Goal: Information Seeking & Learning: Learn about a topic

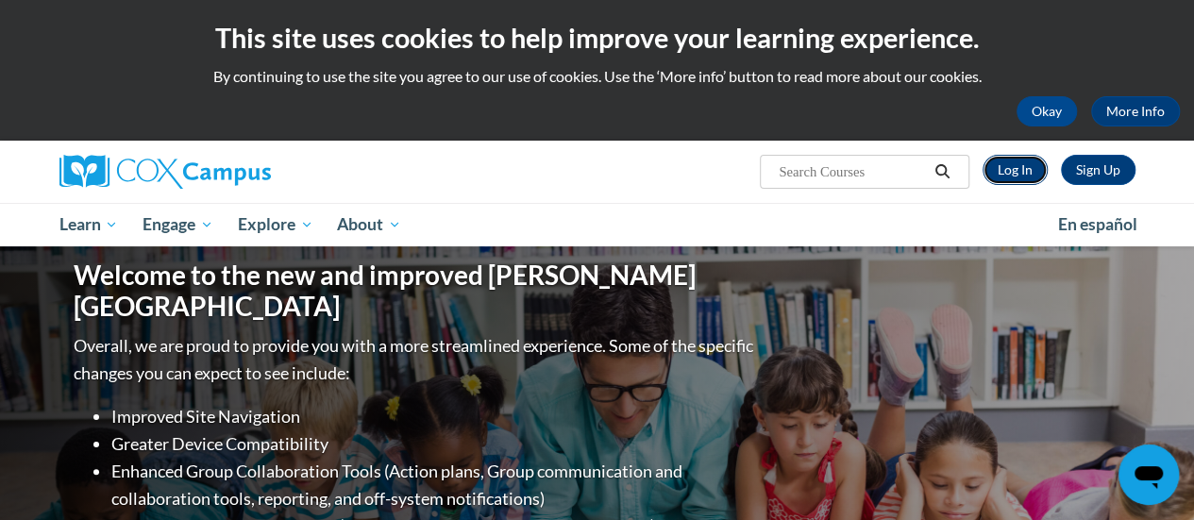
click at [1010, 169] on link "Log In" at bounding box center [1014, 170] width 65 height 30
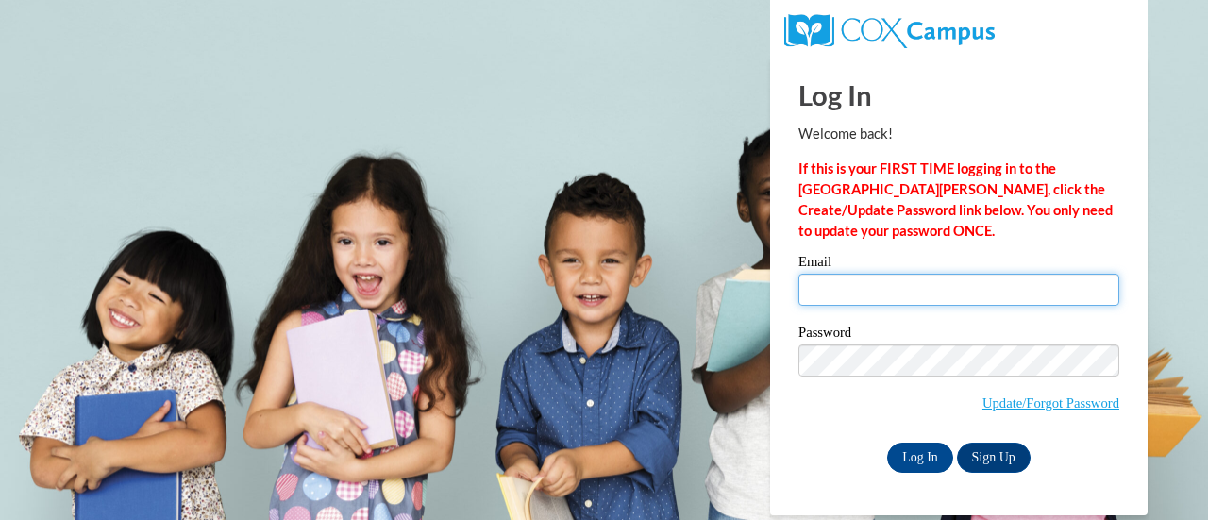
click at [866, 282] on input "Email" at bounding box center [958, 290] width 321 height 32
type input "pfeifers@fortschools.org"
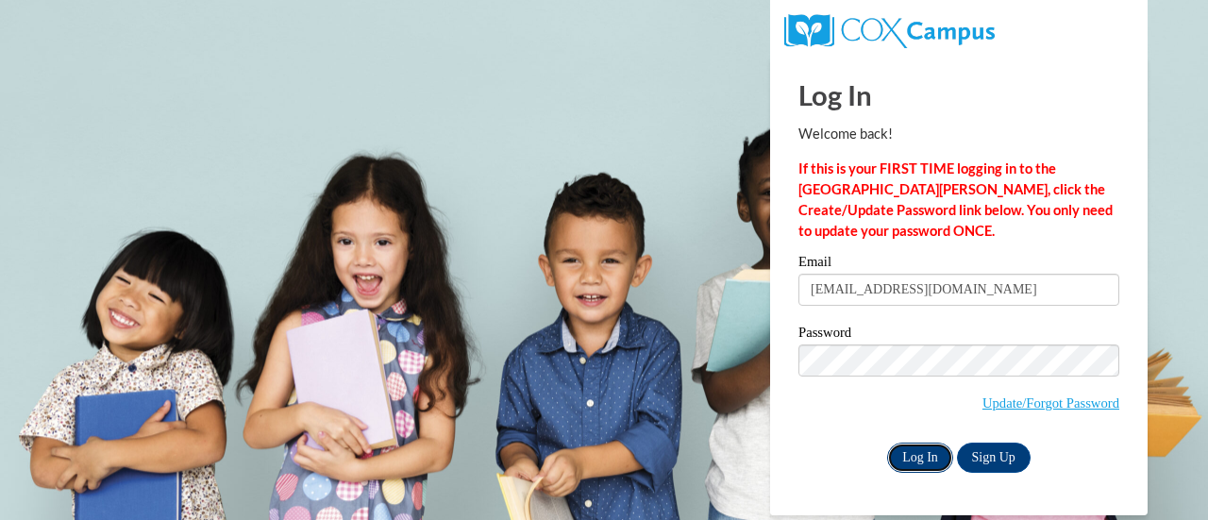
click at [923, 452] on input "Log In" at bounding box center [920, 458] width 66 height 30
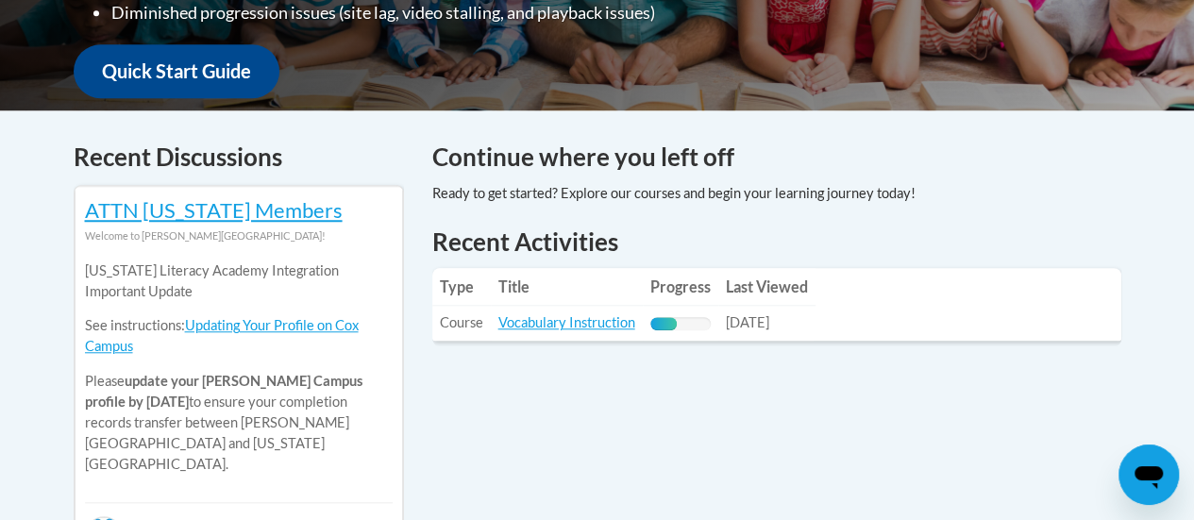
scroll to position [695, 0]
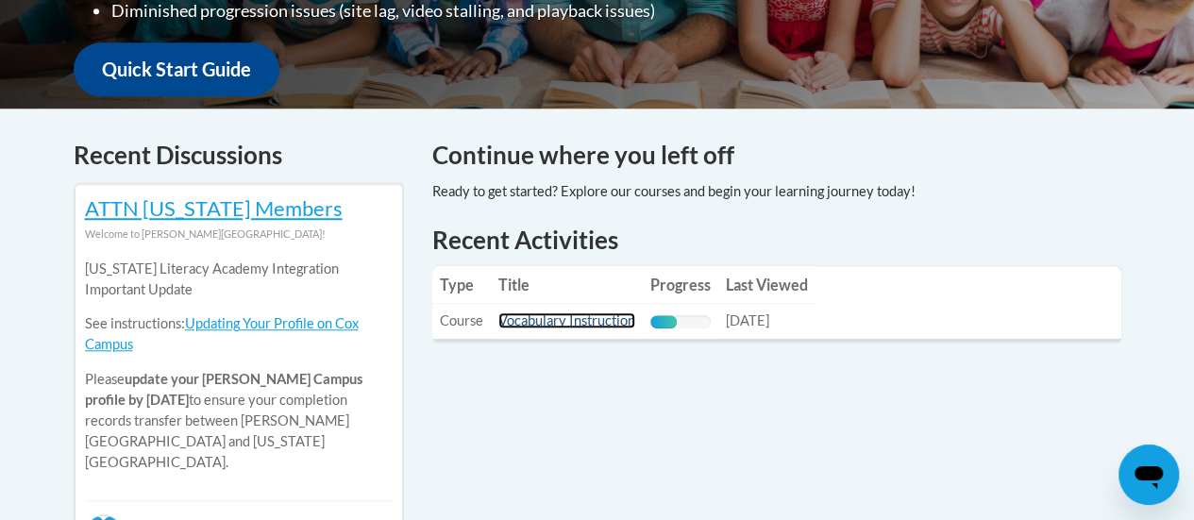
click at [593, 321] on link "Vocabulary Instruction" at bounding box center [566, 320] width 137 height 16
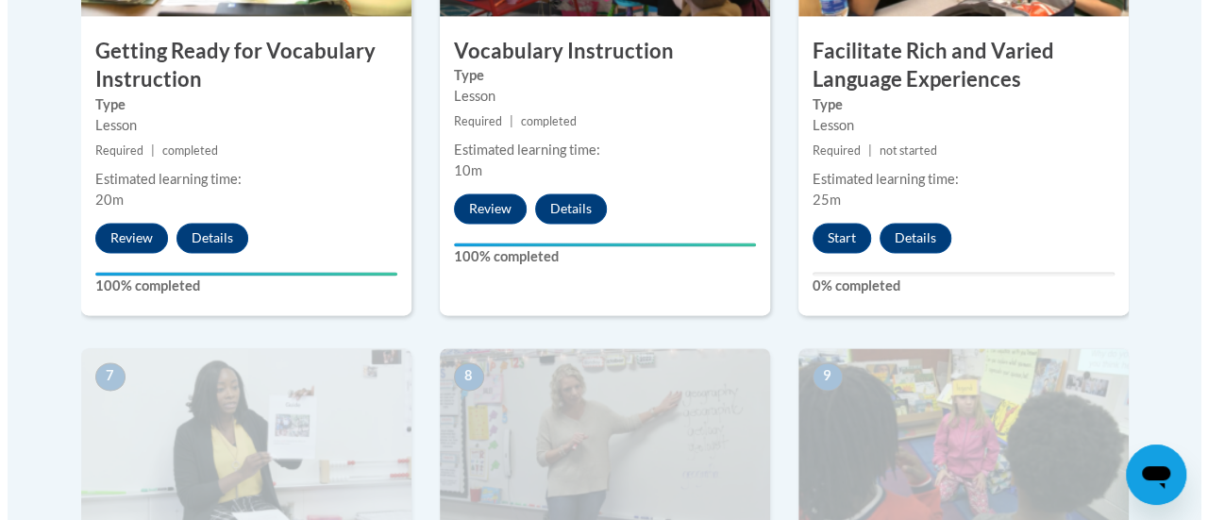
scroll to position [1329, 0]
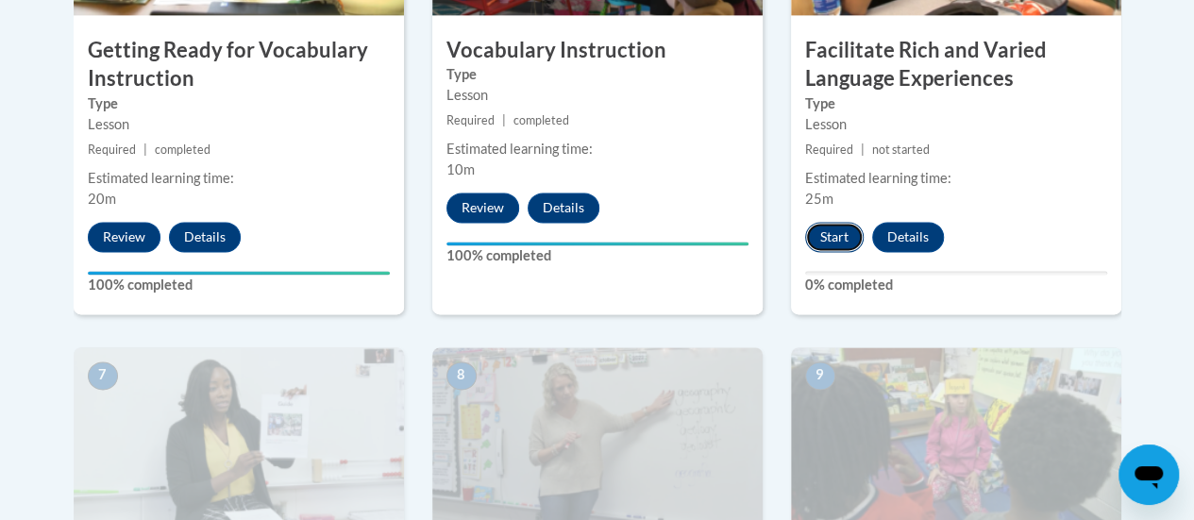
click at [830, 232] on button "Start" at bounding box center [834, 237] width 59 height 30
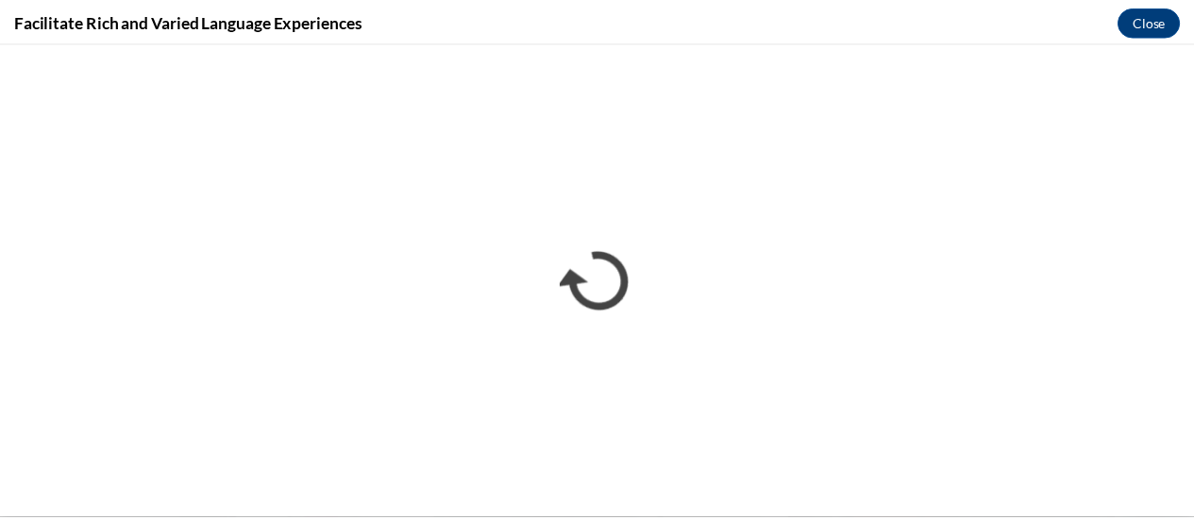
scroll to position [0, 0]
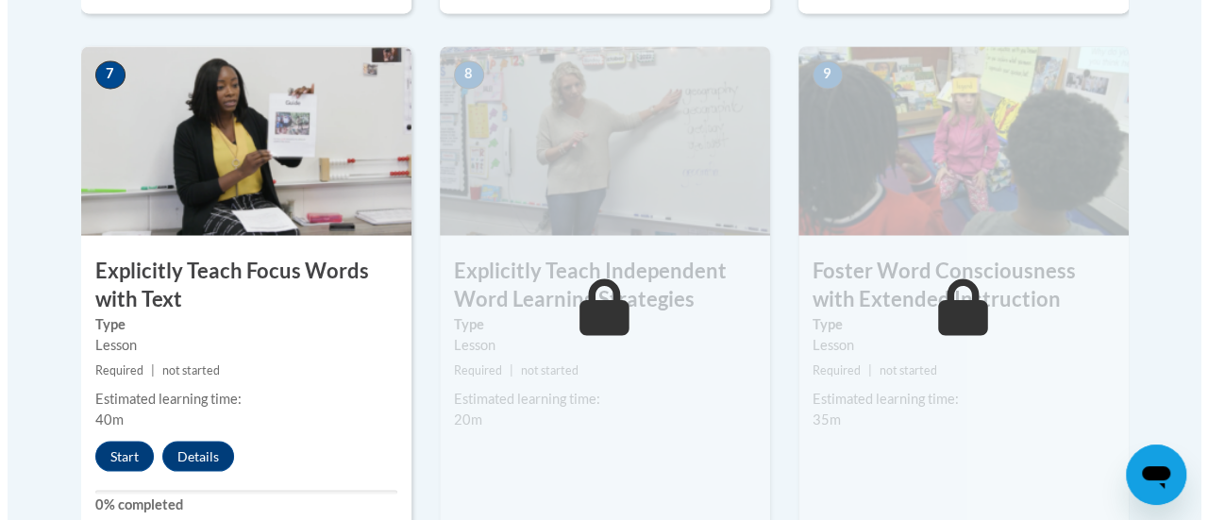
scroll to position [1629, 0]
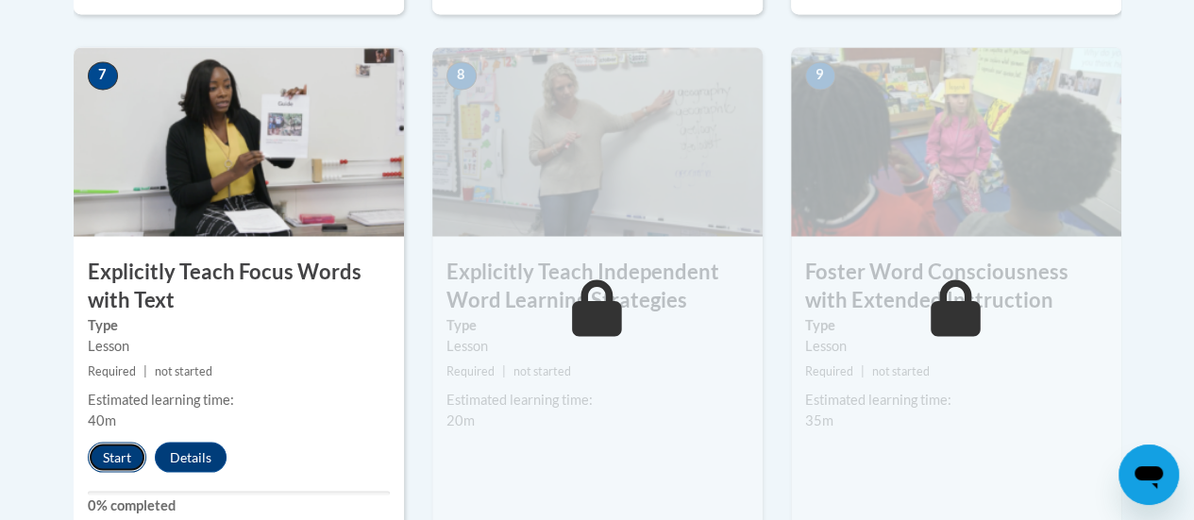
click at [125, 457] on button "Start" at bounding box center [117, 457] width 59 height 30
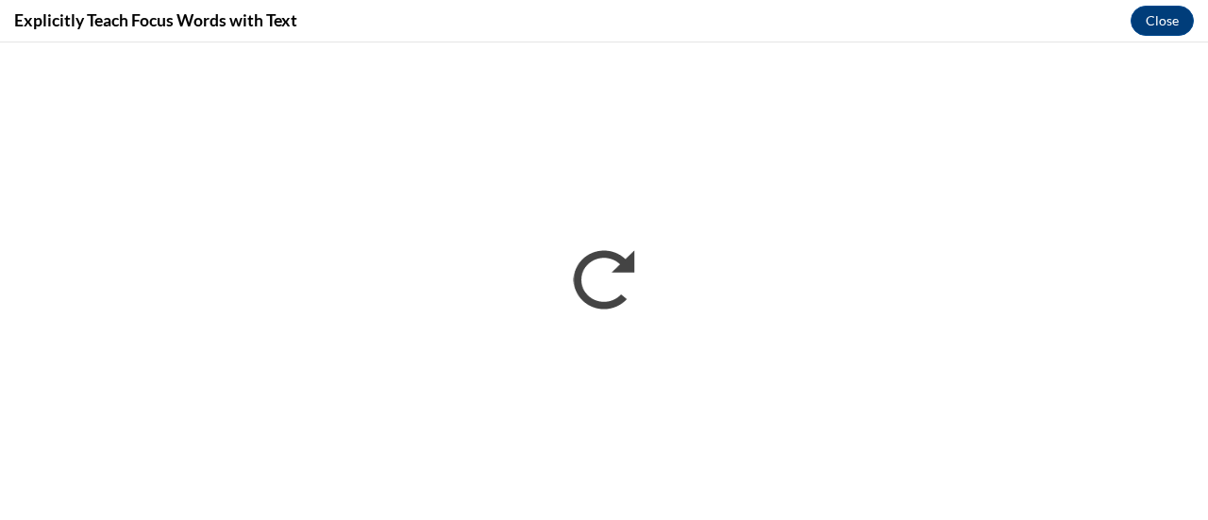
scroll to position [0, 0]
